Goal: Check status: Check status

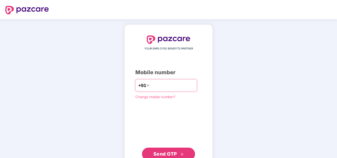
click at [161, 87] on input "number" at bounding box center [173, 85] width 44 height 8
click at [151, 85] on input "**********" at bounding box center [173, 85] width 44 height 8
type input "**********"
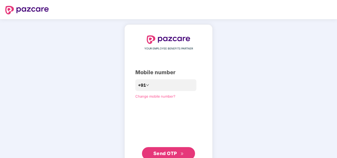
click at [170, 153] on span "Send OTP" at bounding box center [165, 153] width 24 height 6
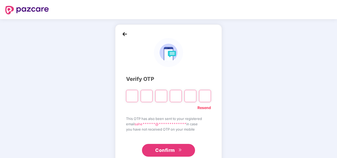
click at [130, 98] on input "Please enter verification code. Digit 1" at bounding box center [132, 96] width 12 height 12
type input "*"
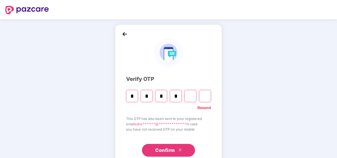
type input "*"
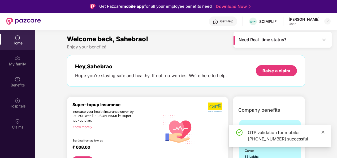
click at [322, 133] on icon "close" at bounding box center [323, 132] width 4 height 4
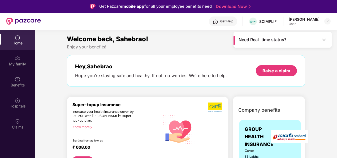
click at [13, 119] on div "Claims" at bounding box center [17, 124] width 35 height 20
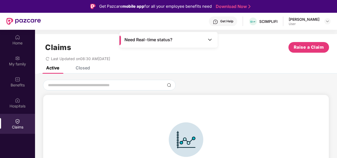
click at [83, 69] on div "Closed" at bounding box center [83, 67] width 14 height 5
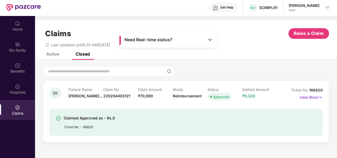
scroll to position [14, 0]
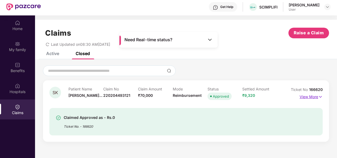
click at [316, 97] on p "View More" at bounding box center [311, 95] width 23 height 7
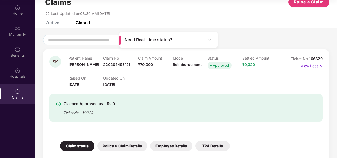
scroll to position [13, 0]
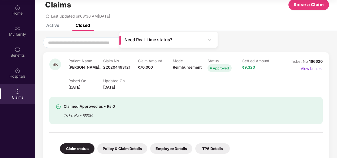
click at [212, 38] on img at bounding box center [209, 39] width 5 height 5
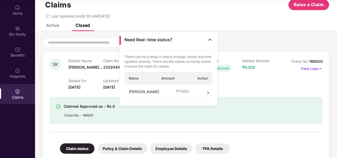
click at [210, 91] on div "[PERSON_NAME] ₹ 70000" at bounding box center [168, 92] width 88 height 16
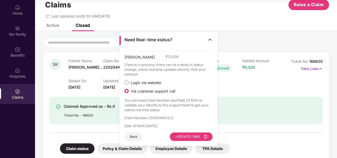
click at [208, 39] on img at bounding box center [209, 39] width 5 height 5
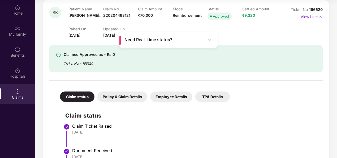
scroll to position [64, 0]
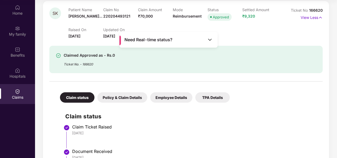
click at [128, 101] on div "Policy & Claim Details" at bounding box center [122, 97] width 50 height 10
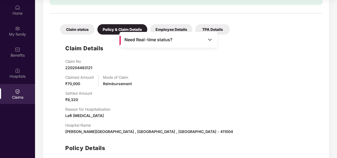
scroll to position [130, 0]
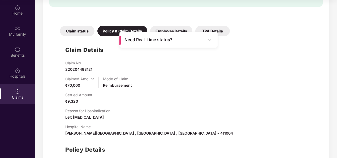
click at [169, 27] on div "Employee Details" at bounding box center [171, 31] width 42 height 10
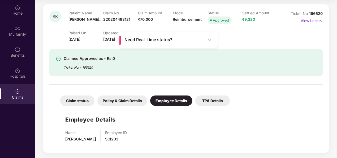
scroll to position [61, 0]
click at [214, 96] on div "TPA Details" at bounding box center [212, 100] width 35 height 10
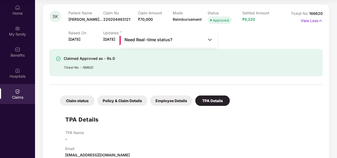
scroll to position [72, 0]
